Goal: Task Accomplishment & Management: Use online tool/utility

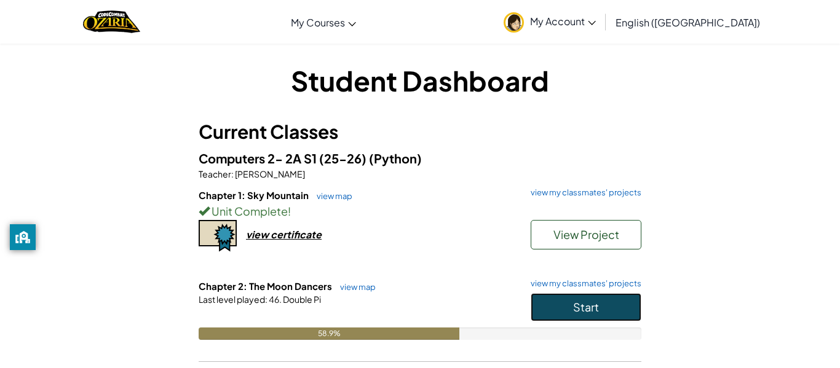
click at [603, 313] on button "Start" at bounding box center [586, 307] width 111 height 28
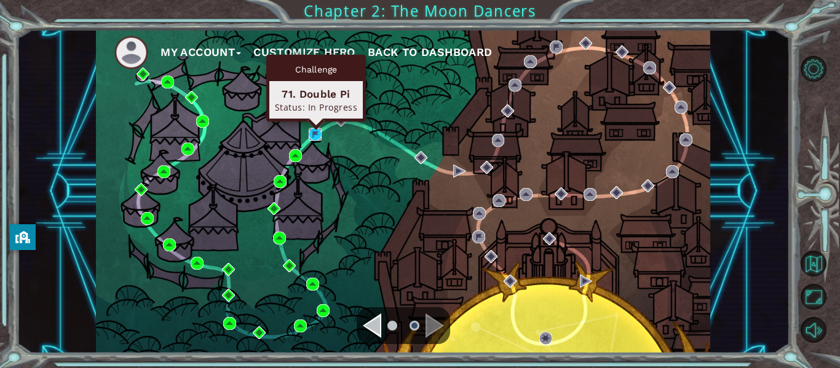
click at [318, 137] on img at bounding box center [315, 134] width 13 height 13
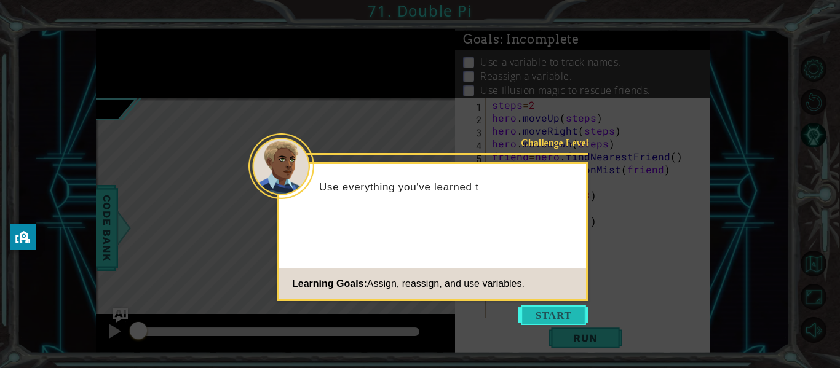
click at [545, 311] on button "Start" at bounding box center [553, 316] width 70 height 20
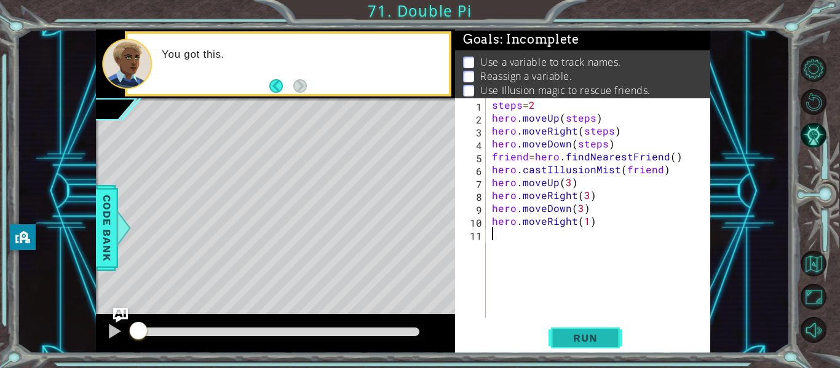
click at [585, 338] on span "Run" at bounding box center [585, 338] width 49 height 12
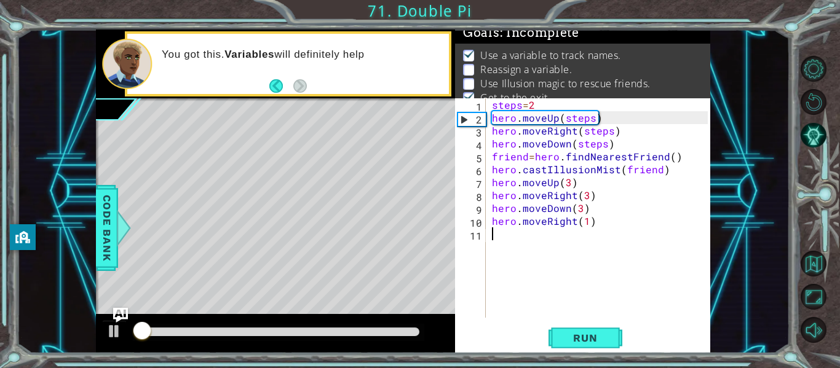
scroll to position [10, 0]
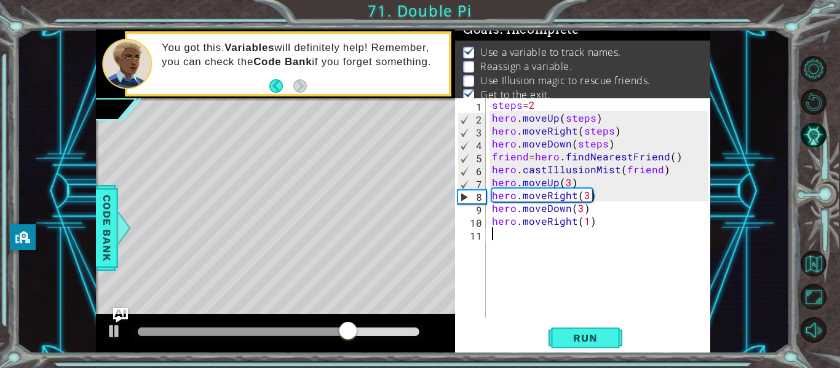
click at [491, 221] on div "steps = 2 hero . moveUp ( steps ) hero . moveRight ( steps ) hero . moveDown ( …" at bounding box center [602, 220] width 224 height 245
type textarea "hero.moveRight(1)"
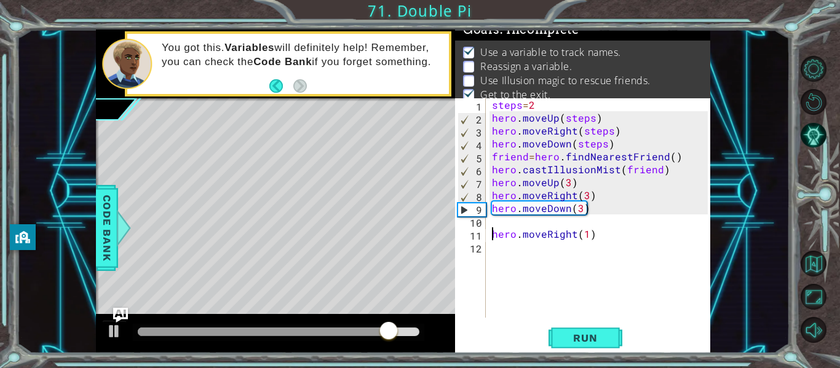
click at [502, 220] on div "steps = 2 hero . moveUp ( steps ) hero . moveRight ( steps ) hero . moveDown ( …" at bounding box center [602, 220] width 224 height 245
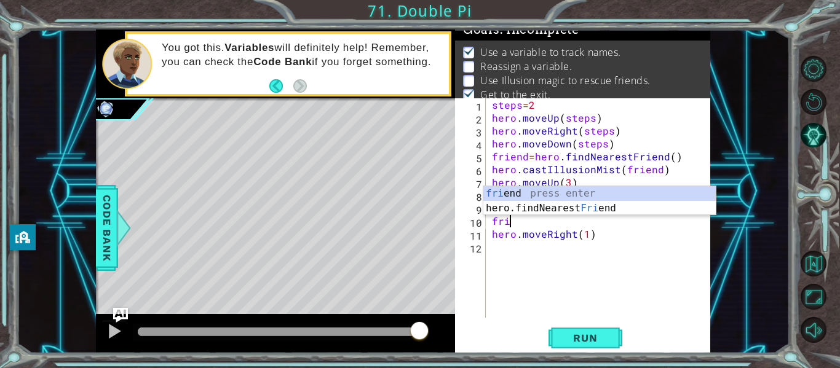
scroll to position [0, 1]
type textarea "frin"
click at [568, 195] on div "fri e n d press enter hero. f indNea r estFr i e n d press enter" at bounding box center [599, 215] width 232 height 59
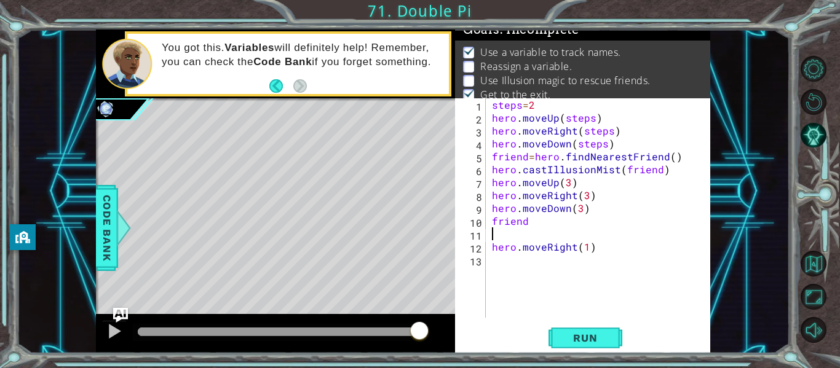
click at [563, 225] on div "steps = 2 hero . moveUp ( steps ) hero . moveRight ( steps ) hero . moveDown ( …" at bounding box center [602, 220] width 224 height 245
type textarea "friend=hero.findNearestAlly()"
click at [553, 236] on div "steps = 2 hero . moveUp ( steps ) hero . moveRight ( steps ) hero . moveDown ( …" at bounding box center [602, 220] width 224 height 245
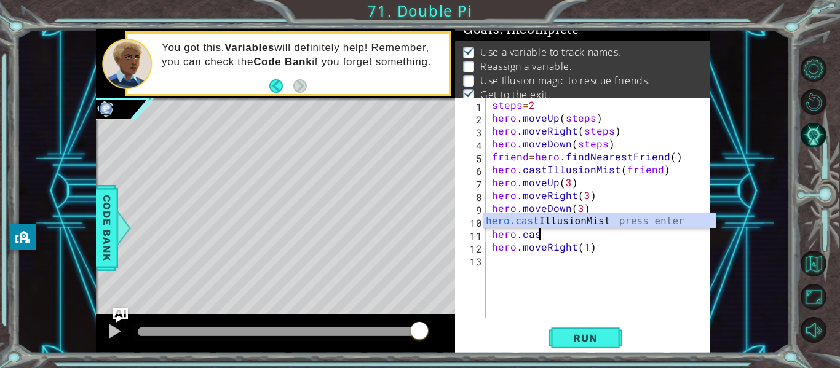
scroll to position [0, 2]
click at [565, 223] on div "hero.cas tIllusionMist press enter" at bounding box center [599, 236] width 232 height 44
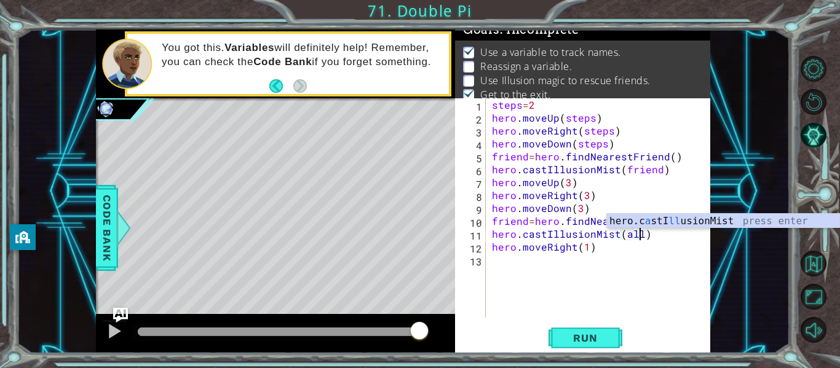
scroll to position [0, 9]
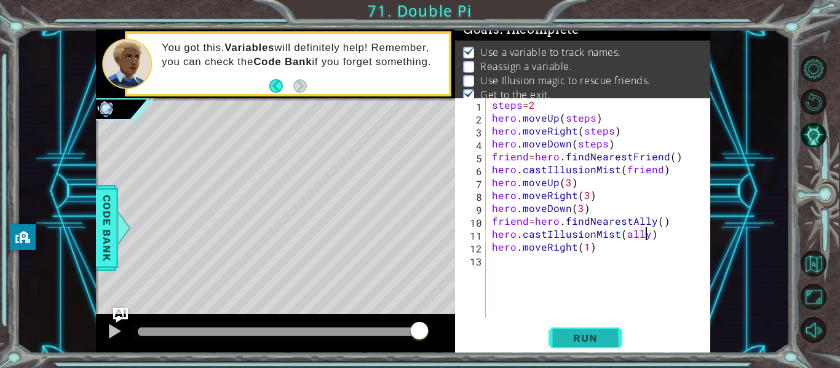
click at [615, 337] on button "Run" at bounding box center [586, 338] width 74 height 25
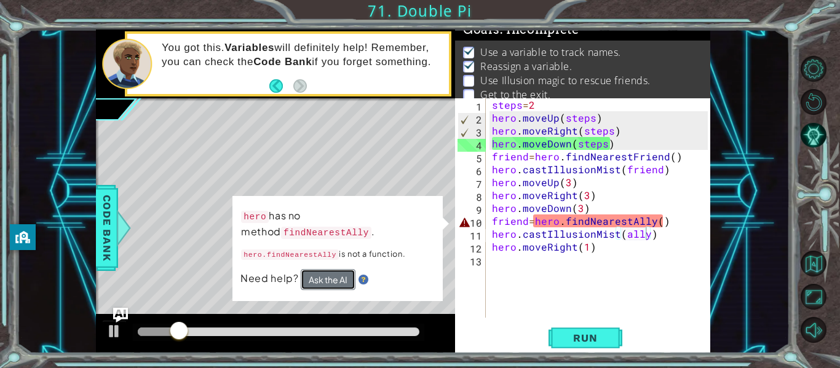
click at [341, 269] on button "Ask the AI" at bounding box center [328, 279] width 55 height 21
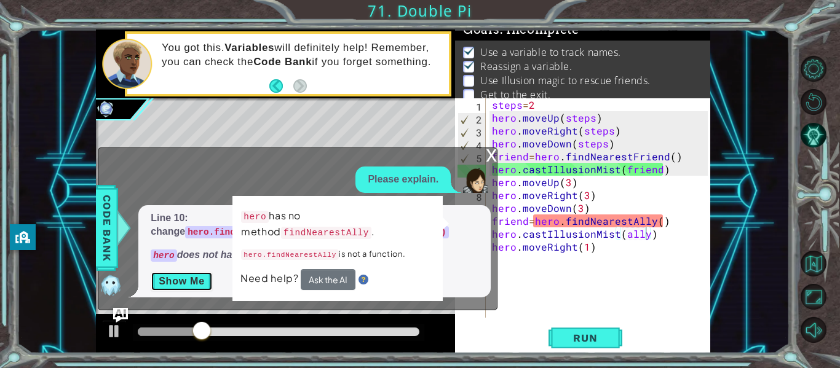
click at [180, 274] on button "Show Me" at bounding box center [182, 282] width 62 height 20
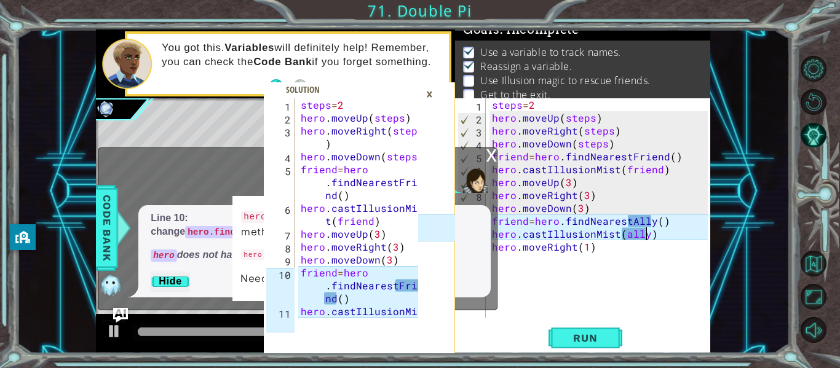
click at [651, 226] on div "steps = 2 hero . moveUp ( steps ) hero . moveRight ( steps ) hero . moveDown ( …" at bounding box center [602, 220] width 224 height 245
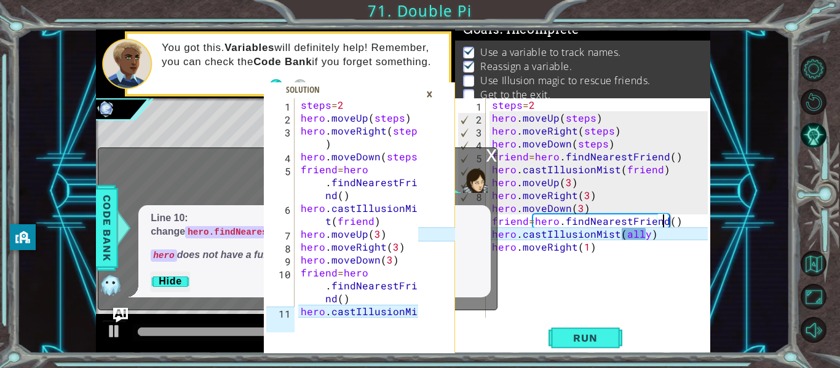
scroll to position [0, 11]
type textarea "friend=hero.findNearestFriend()"
click at [396, 298] on div "steps = 2 hero . moveUp ( steps ) hero . moveRight ( steps ) hero . moveDown ( …" at bounding box center [361, 227] width 126 height 258
click at [402, 314] on div "steps = 2 hero . moveUp ( steps ) hero . moveRight ( steps ) hero . moveDown ( …" at bounding box center [361, 227] width 126 height 258
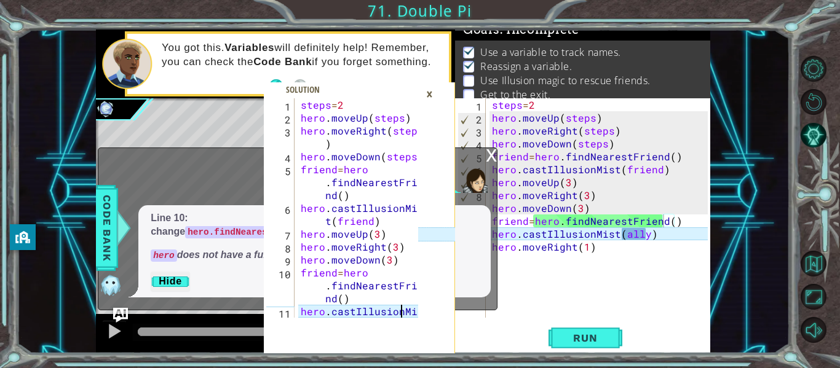
click at [402, 314] on div "steps = 2 hero . moveUp ( steps ) hero . moveRight ( steps ) hero . moveDown ( …" at bounding box center [361, 227] width 126 height 258
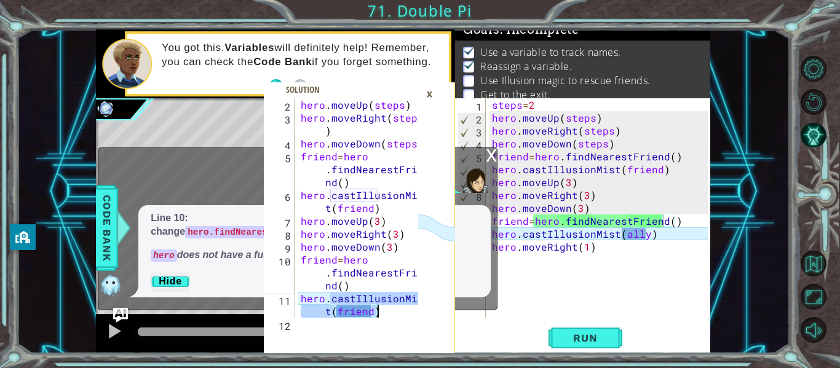
click at [402, 314] on div "hero . moveUp ( steps ) hero . moveRight ( steps ) hero . moveDown ( steps ) fr…" at bounding box center [361, 220] width 126 height 245
type textarea "hero.moveRight(1)"
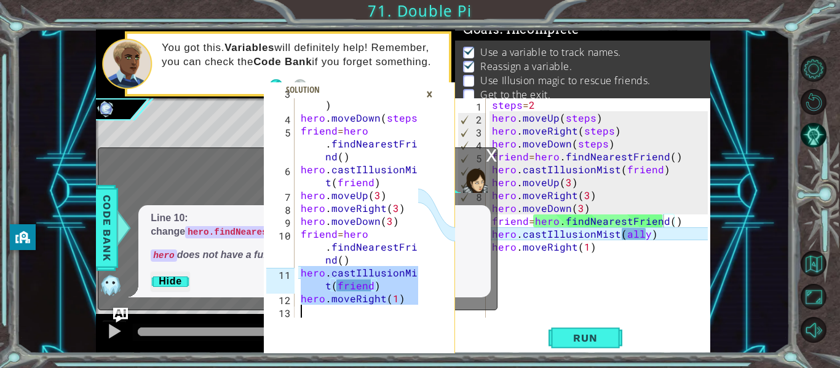
scroll to position [39, 0]
click at [644, 234] on div "steps = 2 hero . moveUp ( steps ) hero . moveRight ( steps ) hero . moveDown ( …" at bounding box center [602, 220] width 224 height 245
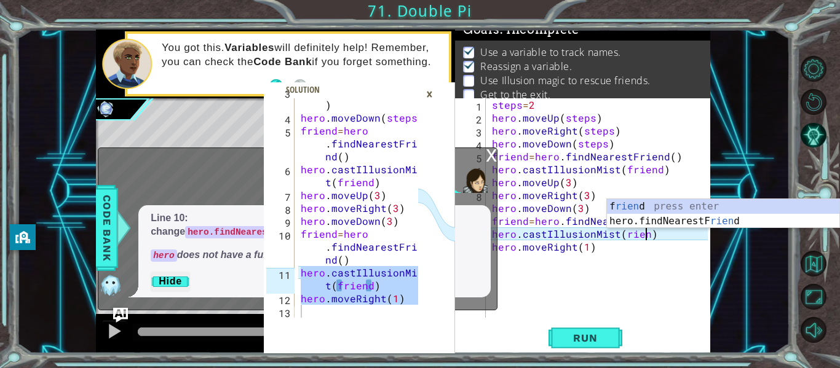
scroll to position [0, 10]
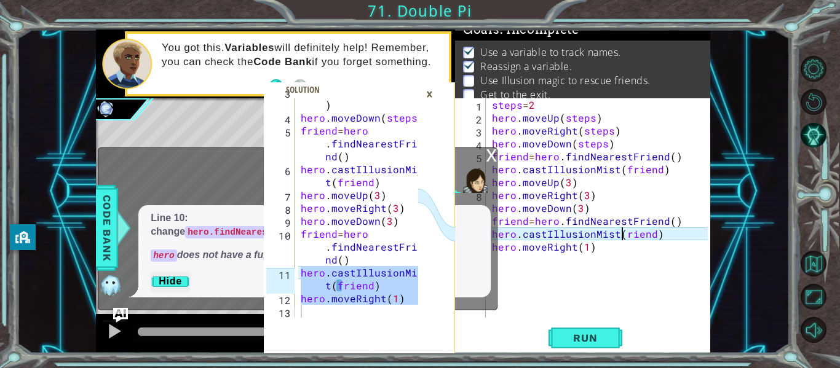
click at [620, 234] on div "steps = 2 hero . moveUp ( steps ) hero . moveRight ( steps ) hero . moveDown ( …" at bounding box center [602, 220] width 224 height 245
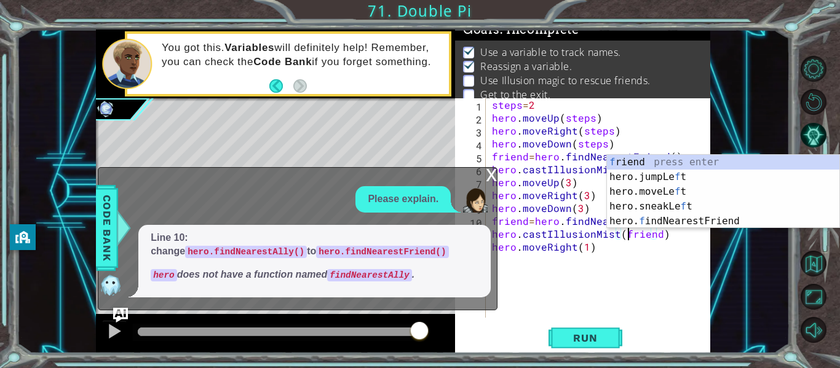
scroll to position [0, 9]
type textarea "hero.castIllusionMist(friend)"
click at [594, 342] on span "Run" at bounding box center [585, 338] width 49 height 12
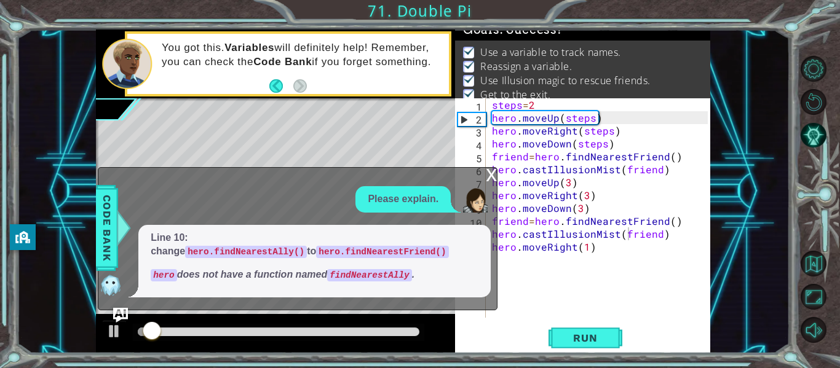
click at [491, 180] on div "x" at bounding box center [491, 174] width 11 height 12
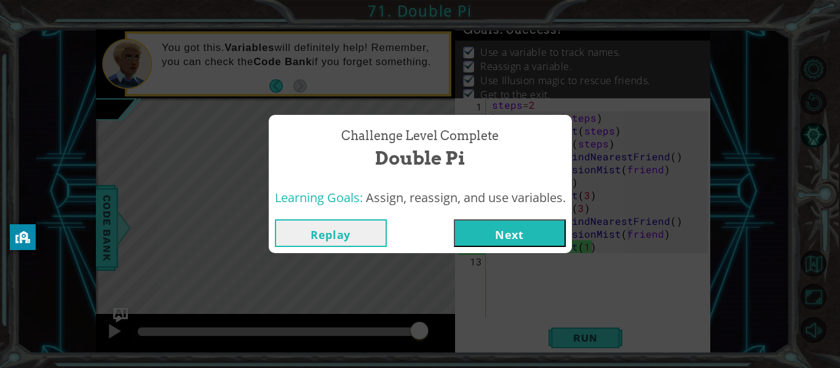
click at [531, 237] on button "Next" at bounding box center [510, 234] width 112 height 28
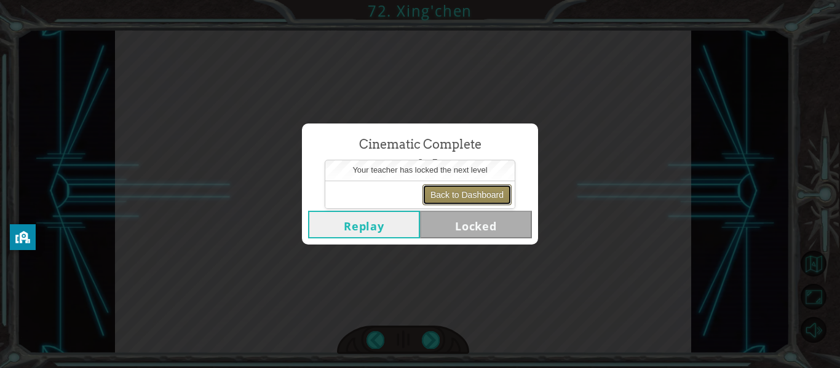
click at [454, 201] on button "Back to Dashboard" at bounding box center [466, 194] width 89 height 21
